Goal: Information Seeking & Learning: Learn about a topic

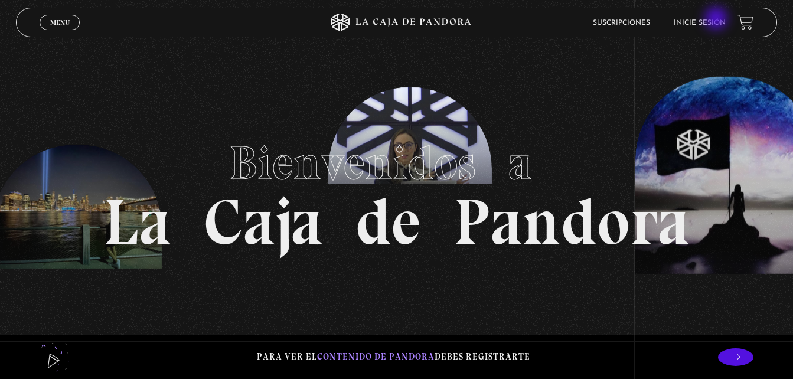
click at [717, 19] on link "Inicie sesión" at bounding box center [700, 22] width 52 height 7
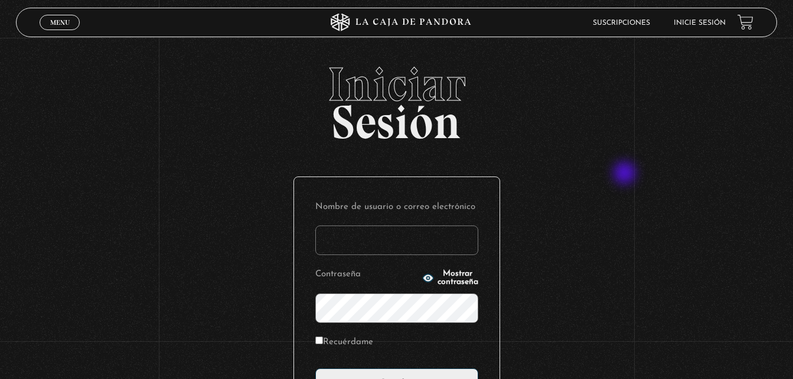
type input "[EMAIL_ADDRESS][DOMAIN_NAME]"
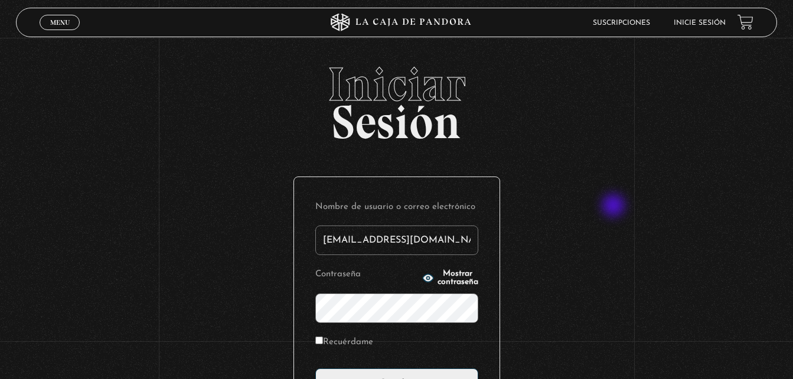
click at [615, 207] on div "Iniciar Sesión Nombre de usuario o correo electrónico [EMAIL_ADDRESS][DOMAIN_NA…" at bounding box center [396, 287] width 793 height 452
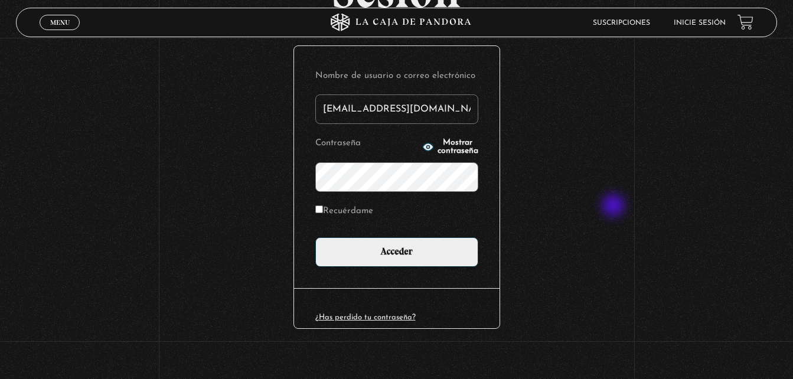
scroll to position [140, 0]
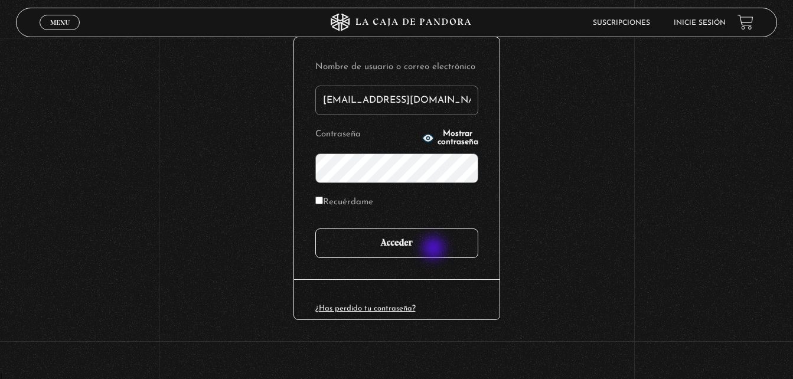
click at [435, 249] on input "Acceder" at bounding box center [396, 244] width 163 height 30
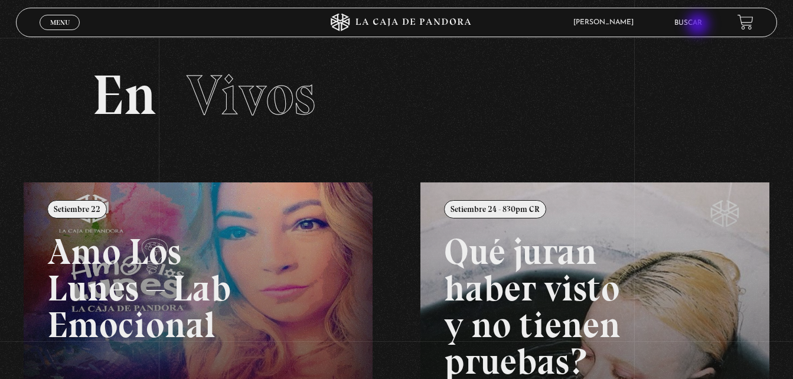
click at [699, 25] on link "Buscar" at bounding box center [688, 22] width 28 height 7
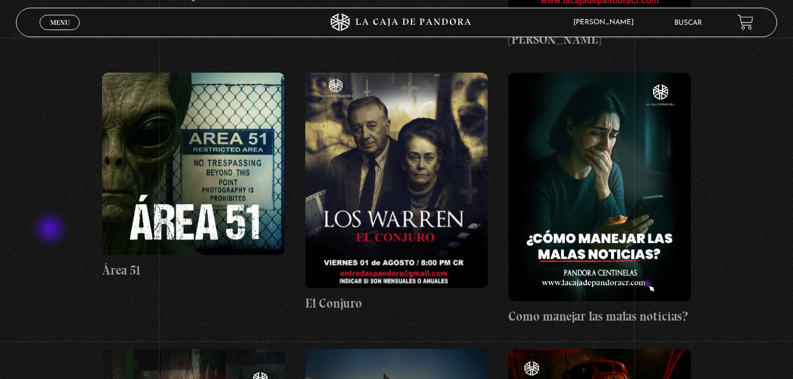
scroll to position [449, 0]
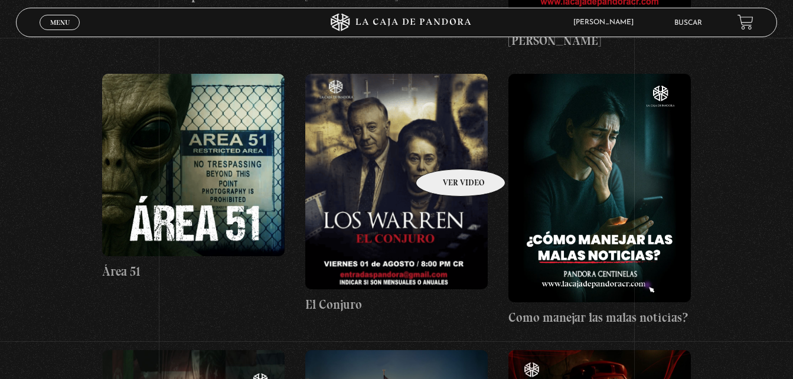
click at [445, 151] on figure at bounding box center [396, 182] width 182 height 216
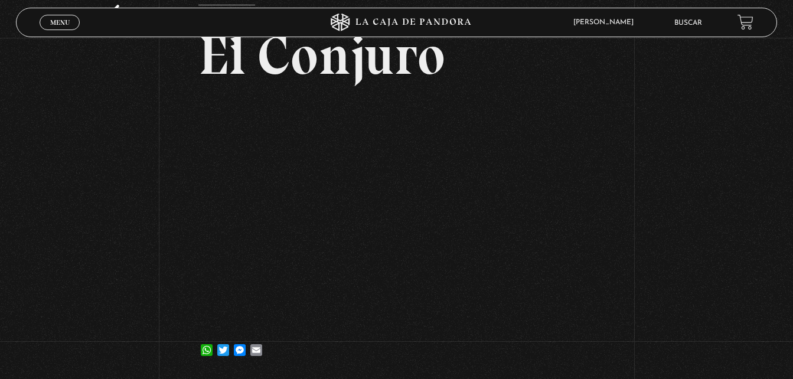
scroll to position [94, 0]
